Goal: Use online tool/utility: Use online tool/utility

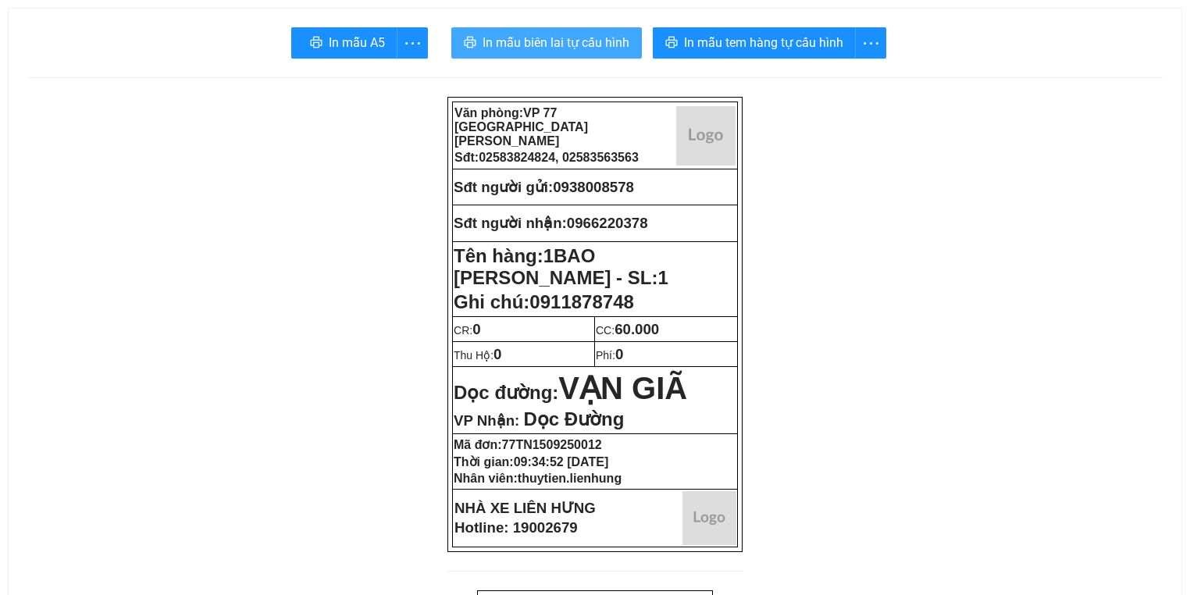
click at [615, 48] on span "In mẫu biên lai tự cấu hình" at bounding box center [556, 43] width 147 height 20
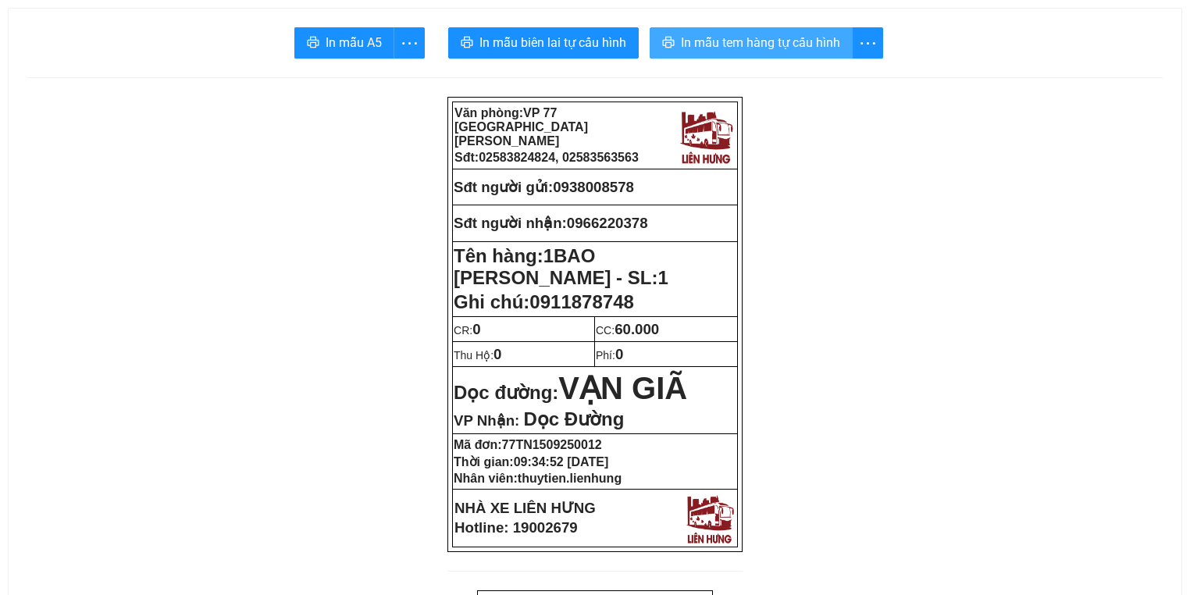
click at [805, 45] on span "In mẫu tem hàng tự cấu hình" at bounding box center [760, 43] width 159 height 20
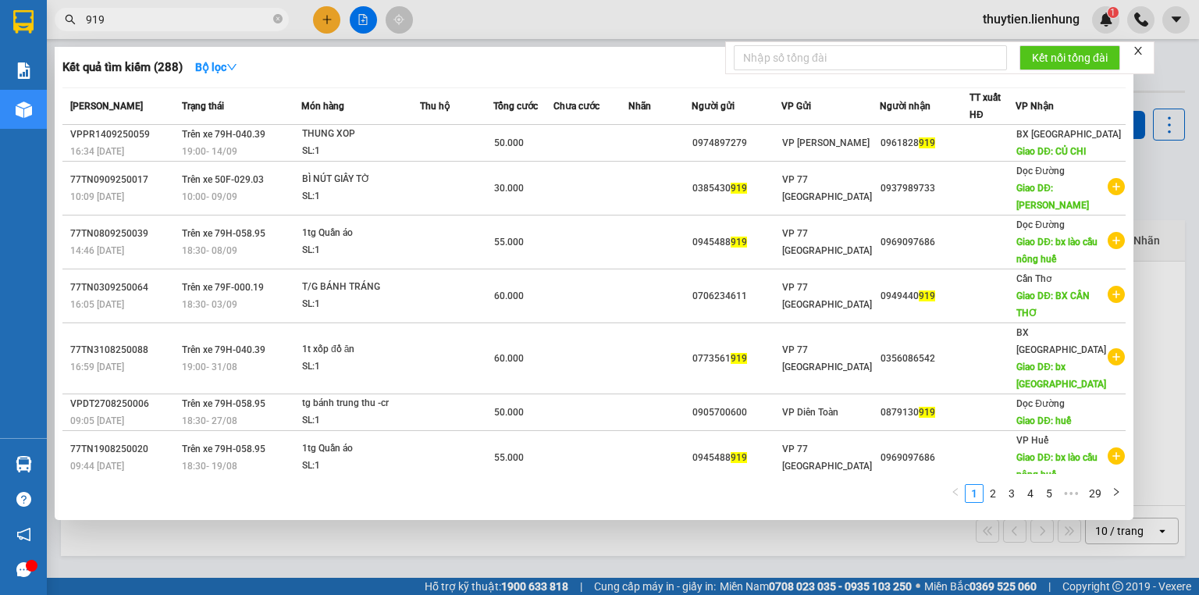
type input "919"
